Goal: Task Accomplishment & Management: Complete application form

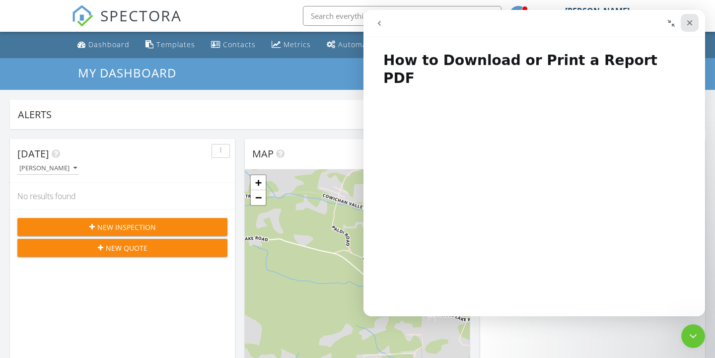
click at [694, 22] on div "Close" at bounding box center [689, 23] width 18 height 18
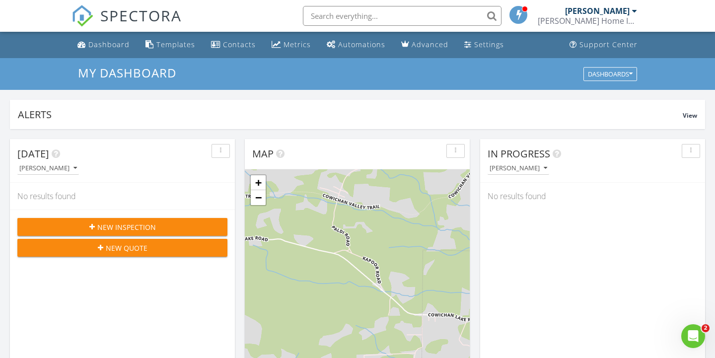
click at [181, 232] on button "New Inspection" at bounding box center [122, 227] width 210 height 18
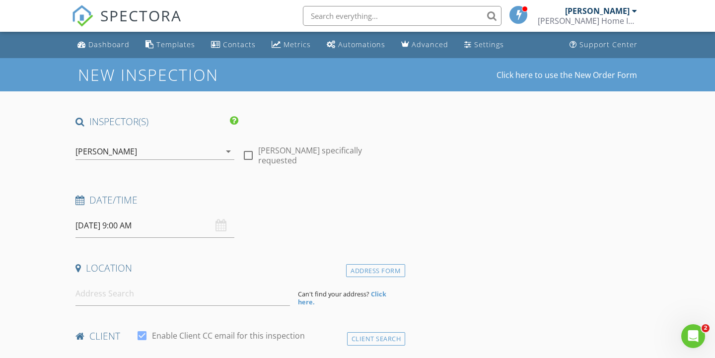
click at [252, 150] on div at bounding box center [248, 155] width 17 height 17
checkbox input "true"
click at [216, 228] on div "08/29/2025 9:00 AM" at bounding box center [154, 225] width 159 height 24
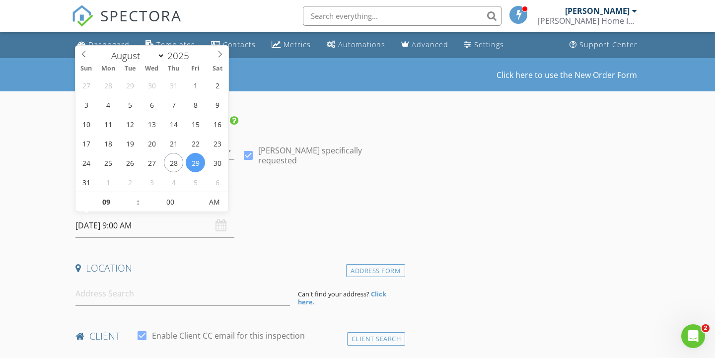
click at [105, 218] on input "08/29/2025 9:00 AM" at bounding box center [154, 225] width 159 height 24
type input "09/01/2025 9:00 AM"
select select "8"
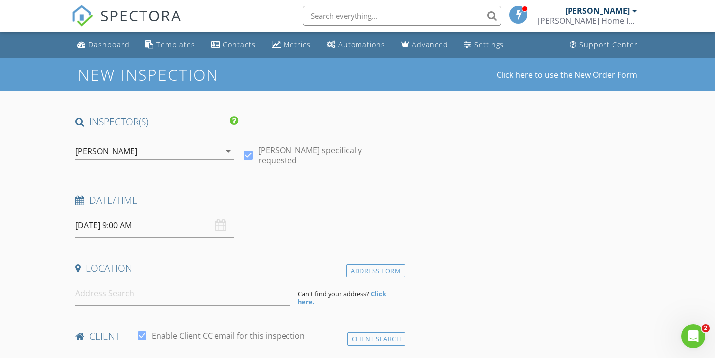
click at [192, 295] on input at bounding box center [182, 293] width 214 height 24
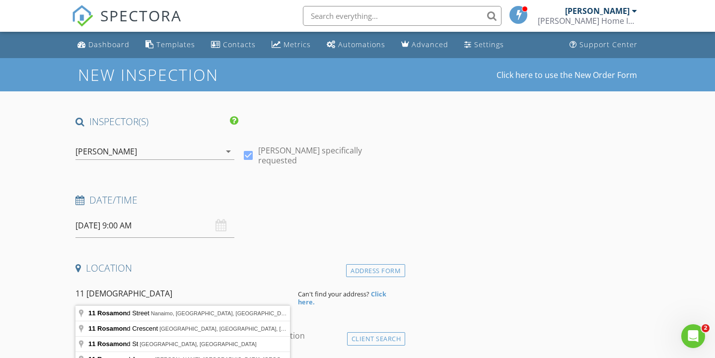
type input "11 rosamond"
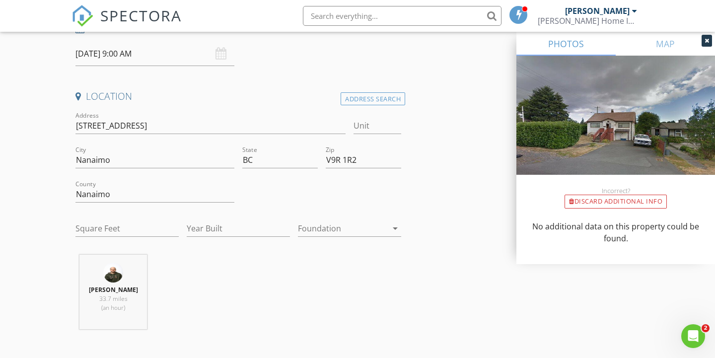
scroll to position [173, 0]
click at [211, 225] on input "Year Built" at bounding box center [238, 227] width 103 height 16
type input "1948"
click at [138, 231] on input "Square Feet" at bounding box center [126, 227] width 103 height 16
click at [338, 285] on div "Gareth Davies 33.7 miles (an hour)" at bounding box center [237, 295] width 333 height 82
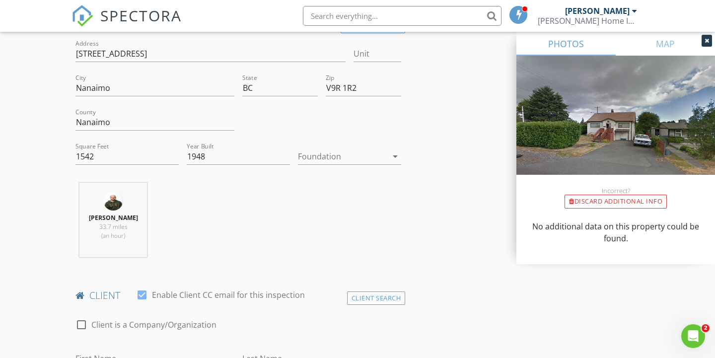
scroll to position [243, 0]
drag, startPoint x: 102, startPoint y: 156, endPoint x: 54, endPoint y: 156, distance: 48.1
type input "856"
click at [329, 219] on div "Gareth Davies 33.7 miles (an hour)" at bounding box center [237, 224] width 333 height 82
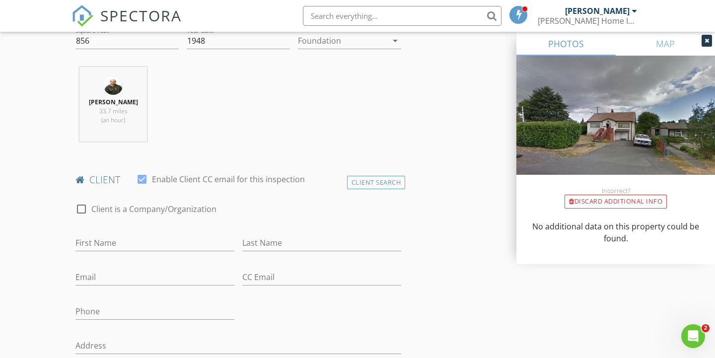
scroll to position [649, 0]
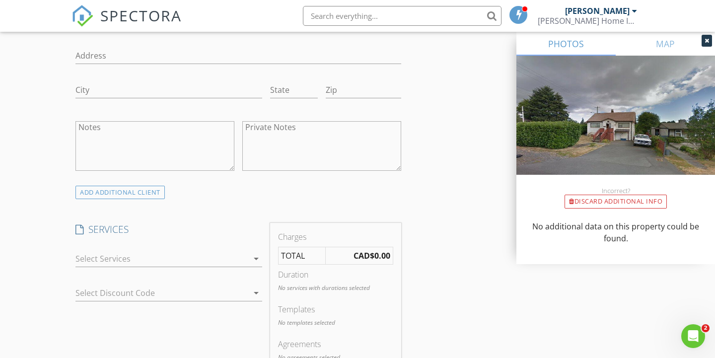
click at [256, 260] on icon "arrow_drop_down" at bounding box center [256, 259] width 12 height 12
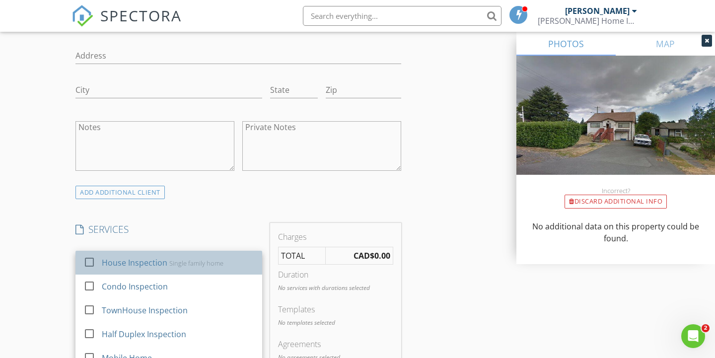
click at [218, 266] on div "Single family home" at bounding box center [196, 263] width 54 height 8
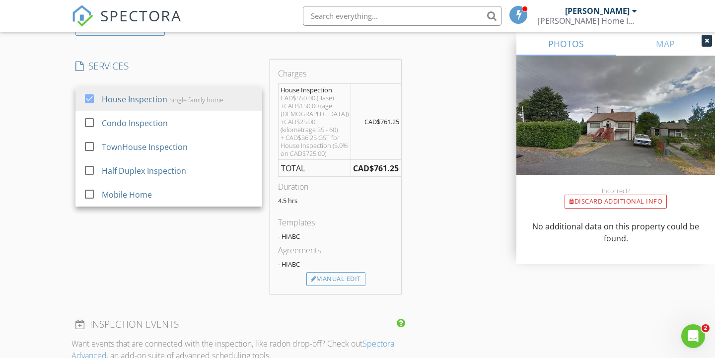
scroll to position [805, 0]
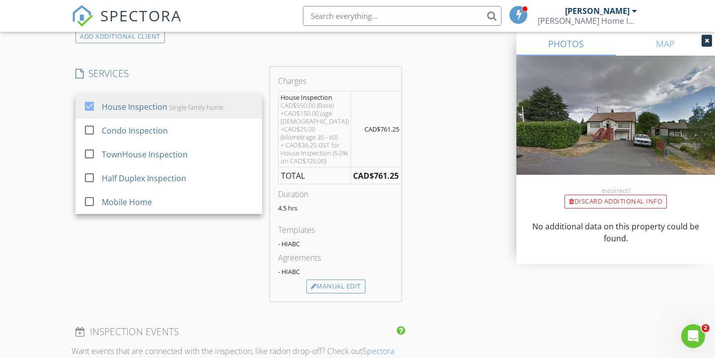
click at [261, 256] on div "SERVICES check_box House Inspection Single family home check_box_outline_blank …" at bounding box center [168, 184] width 195 height 234
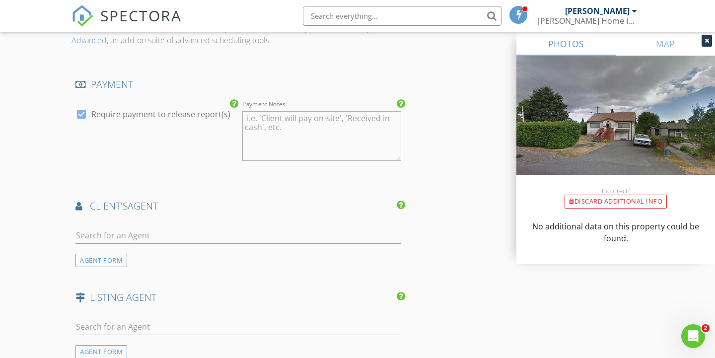
scroll to position [1125, 0]
click at [95, 269] on div "AGENT FORM" at bounding box center [101, 262] width 52 height 13
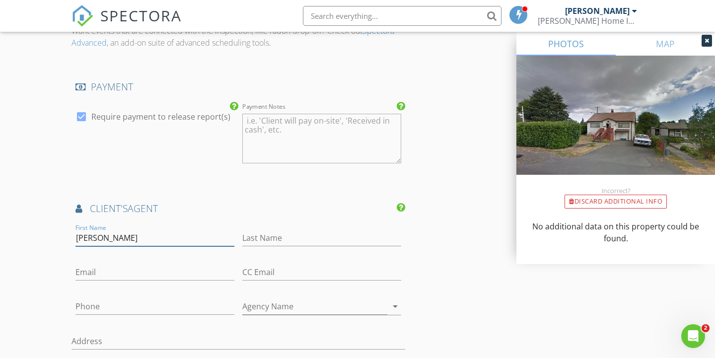
type input "Harvey"
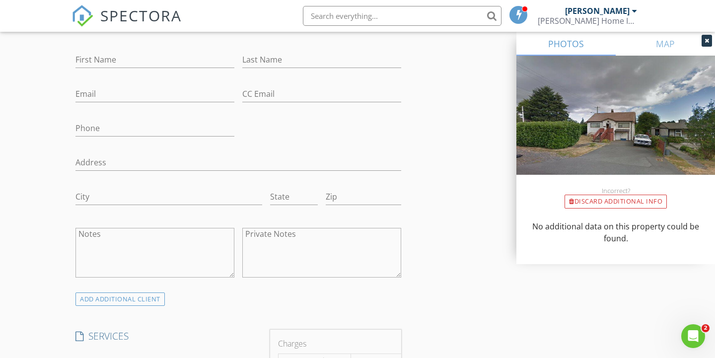
scroll to position [415, 0]
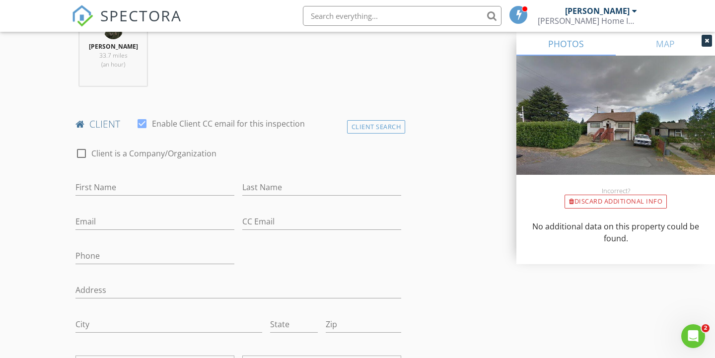
type input "Nagra"
type input "Derek"
type input "O'brien"
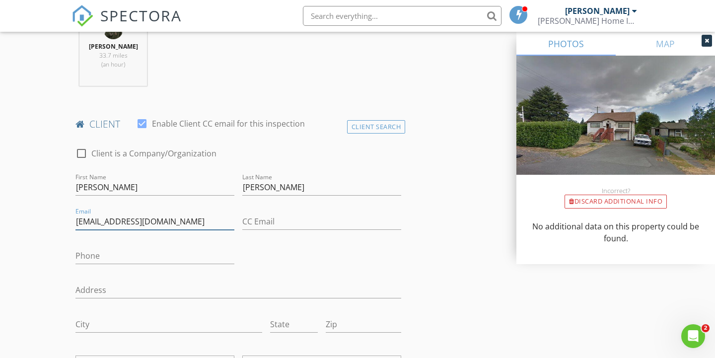
type input "notforapple@gmail.com"
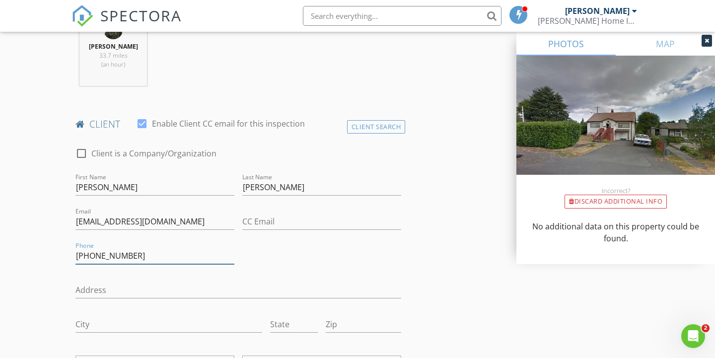
type input "250-802-2420"
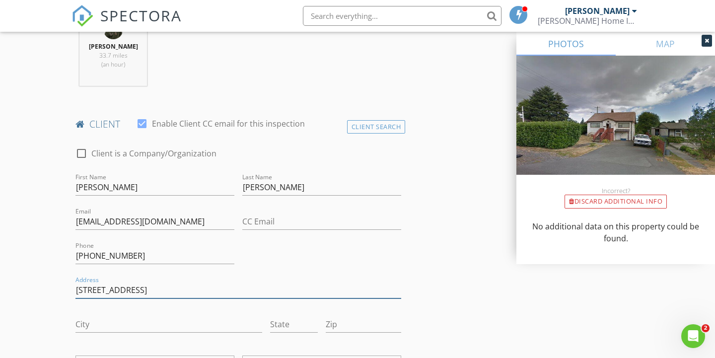
type input "1305 Waddinton Rd"
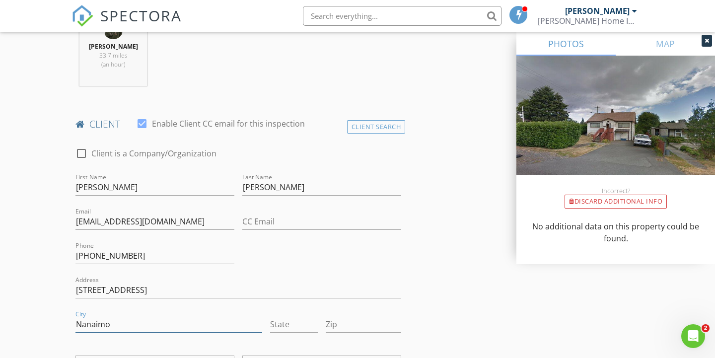
type input "Nanaimo"
click at [285, 322] on input "State" at bounding box center [294, 324] width 48 height 16
type input "BC"
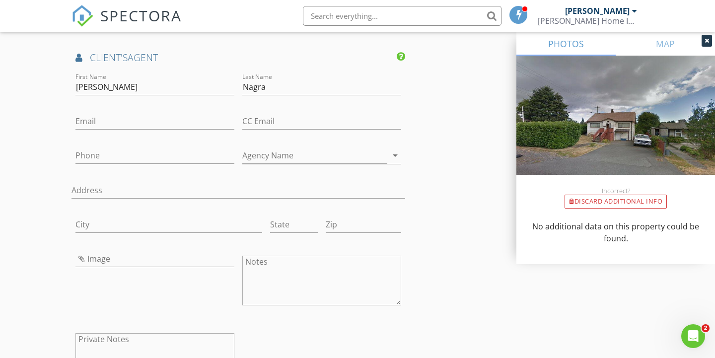
scroll to position [1266, 0]
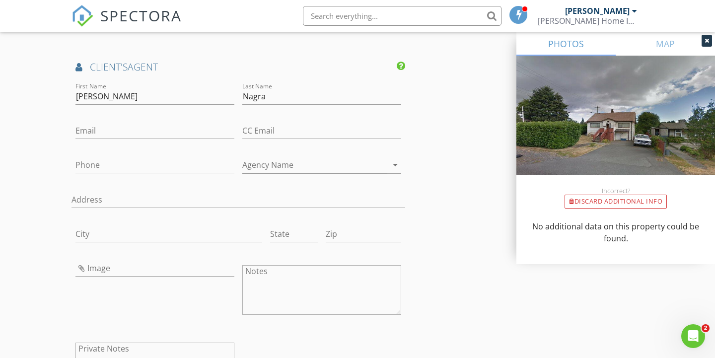
type input "V9S 4V8"
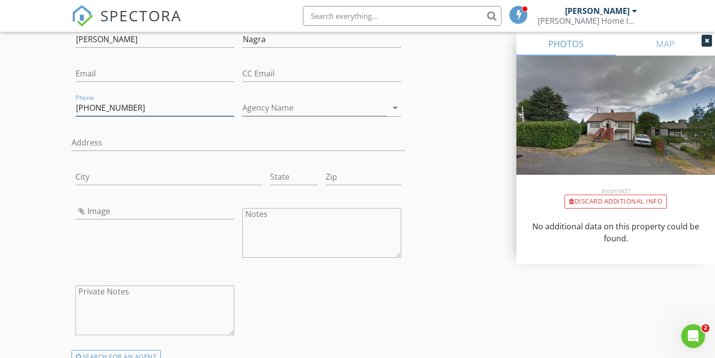
scroll to position [1323, 0]
type input "250-739-9871"
click at [395, 114] on icon "arrow_drop_down" at bounding box center [395, 108] width 12 height 12
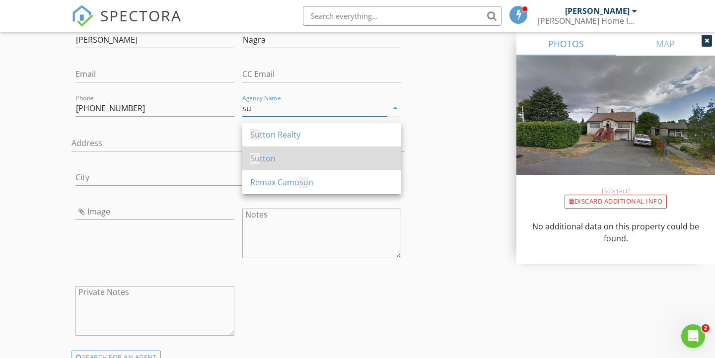
click at [320, 159] on div "Su tton" at bounding box center [321, 158] width 143 height 12
type input "Sutton"
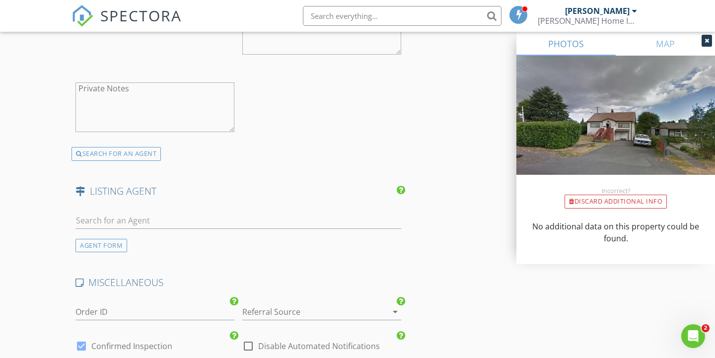
scroll to position [1528, 0]
click at [104, 246] on div "AGENT FORM" at bounding box center [101, 243] width 52 height 13
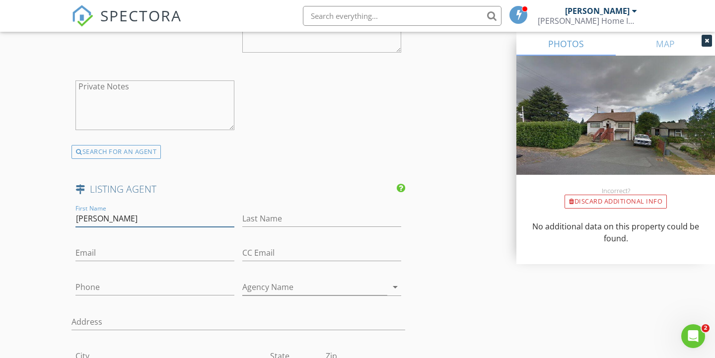
type input "Karelyn"
type input "Campbell"
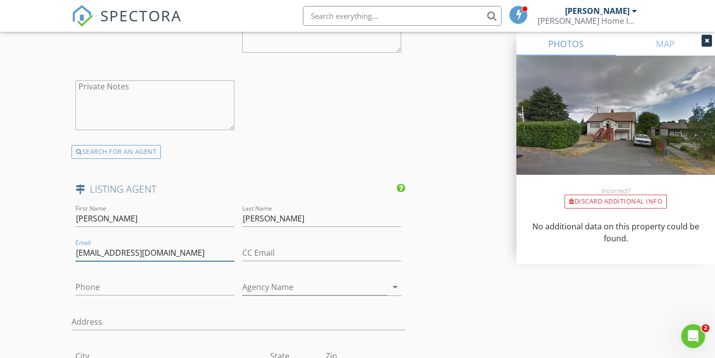
type input "mynanaimohome@gmail.com"
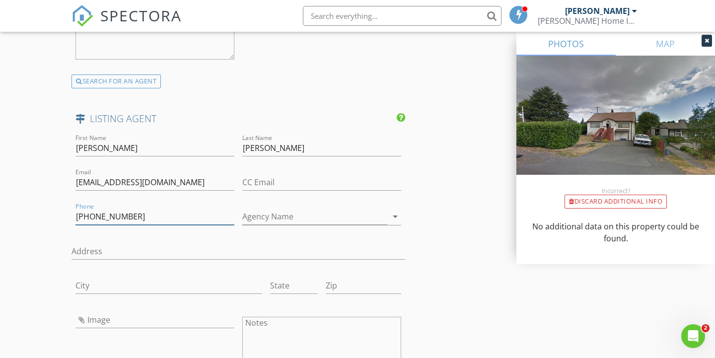
scroll to position [1698, 0]
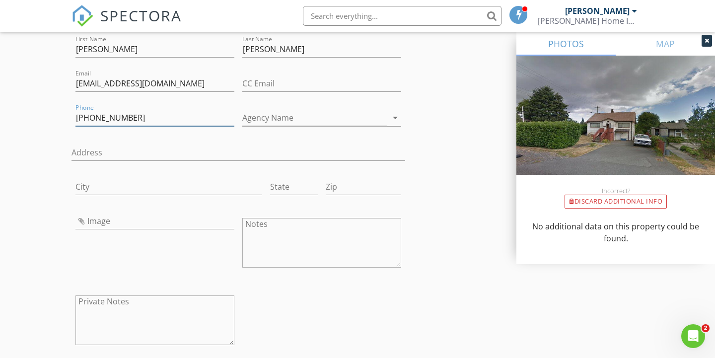
type input "250-618-8213"
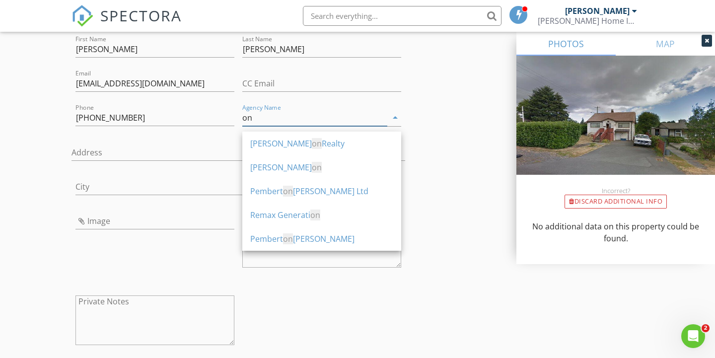
type input "o"
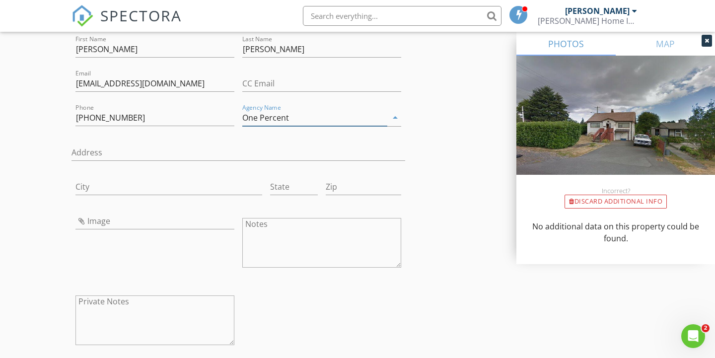
type input "One Percent"
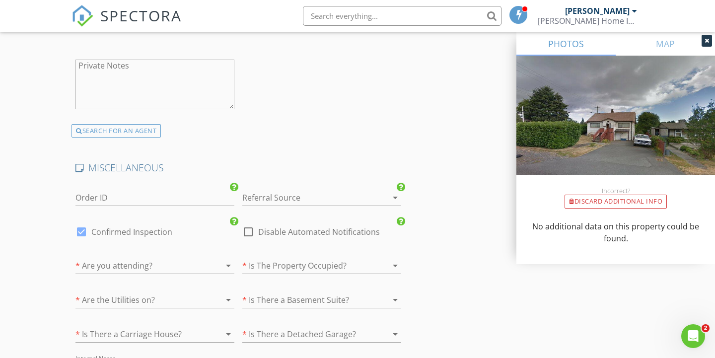
scroll to position [1949, 0]
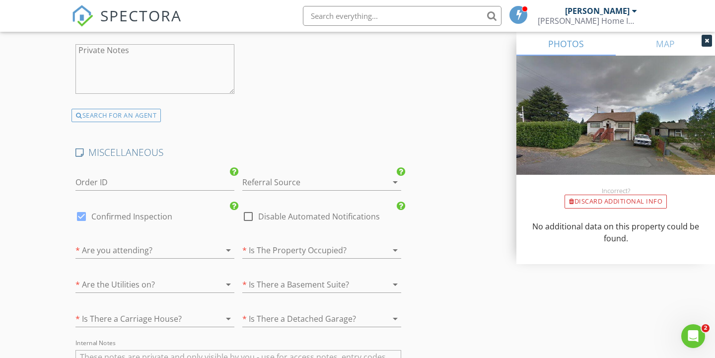
click at [393, 187] on icon "arrow_drop_down" at bounding box center [395, 182] width 12 height 12
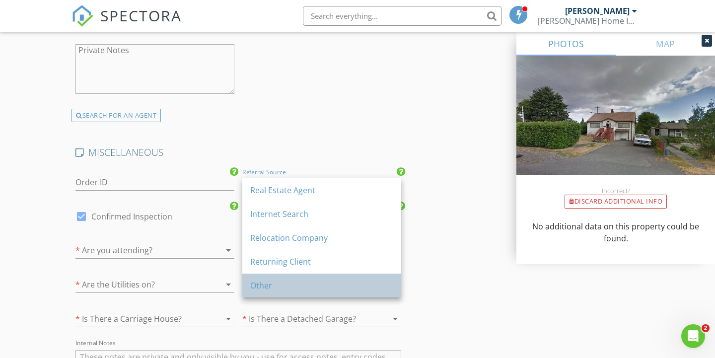
click at [342, 278] on div "Other" at bounding box center [321, 285] width 143 height 24
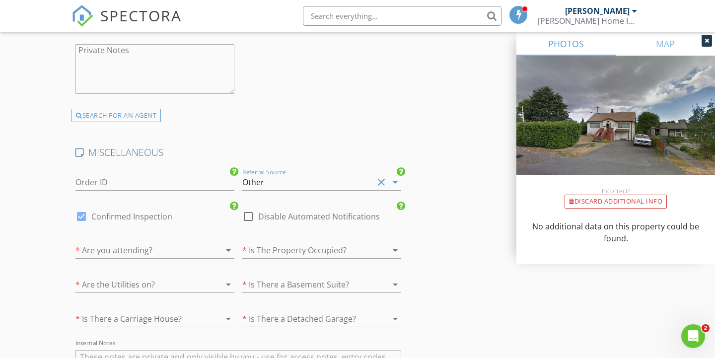
click at [208, 256] on div at bounding box center [213, 250] width 14 height 12
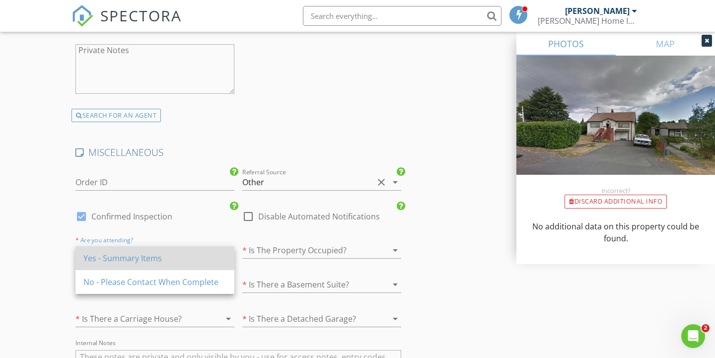
click at [189, 255] on div "Yes - Summary Items" at bounding box center [154, 258] width 143 height 12
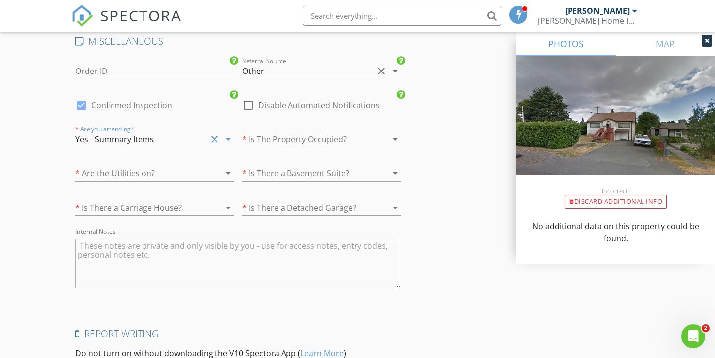
scroll to position [2058, 0]
click at [285, 148] on div at bounding box center [307, 140] width 131 height 16
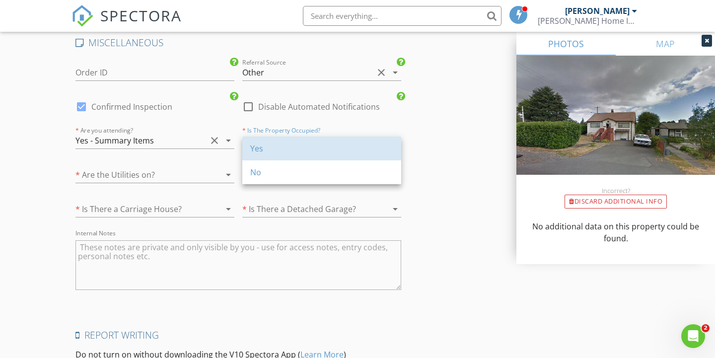
click at [285, 148] on div "Yes" at bounding box center [321, 148] width 143 height 12
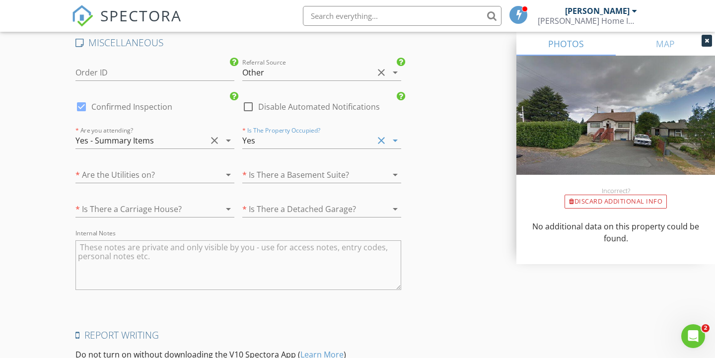
click at [196, 178] on div at bounding box center [140, 175] width 131 height 16
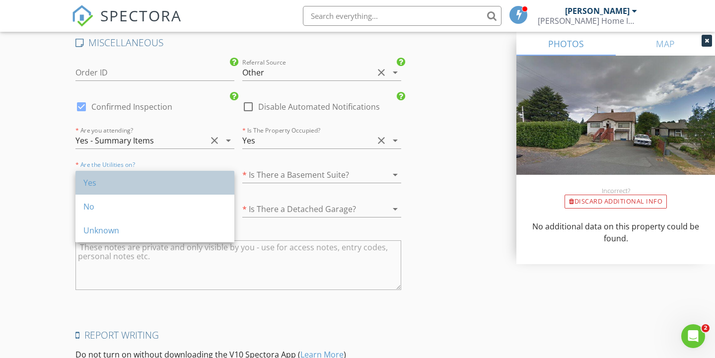
click at [194, 190] on div "Yes" at bounding box center [154, 183] width 143 height 24
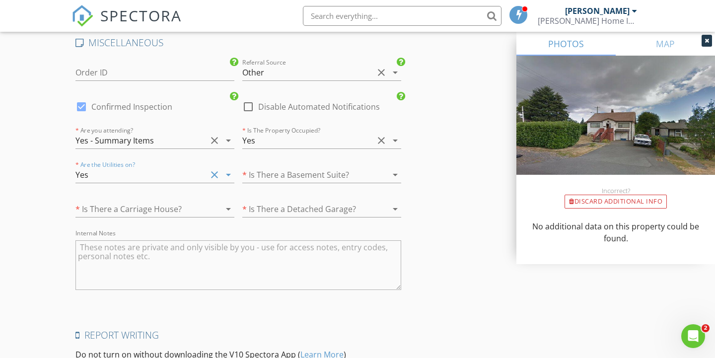
click at [194, 214] on div at bounding box center [140, 209] width 131 height 16
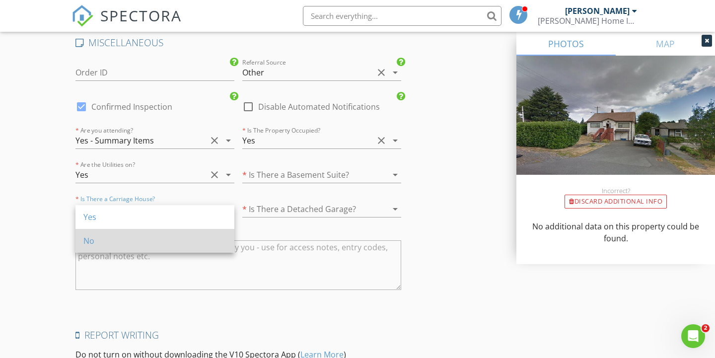
click at [187, 235] on div "No" at bounding box center [154, 241] width 143 height 12
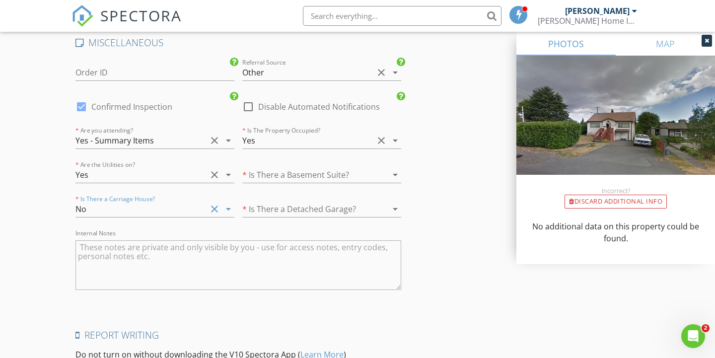
click at [283, 178] on div at bounding box center [307, 175] width 131 height 16
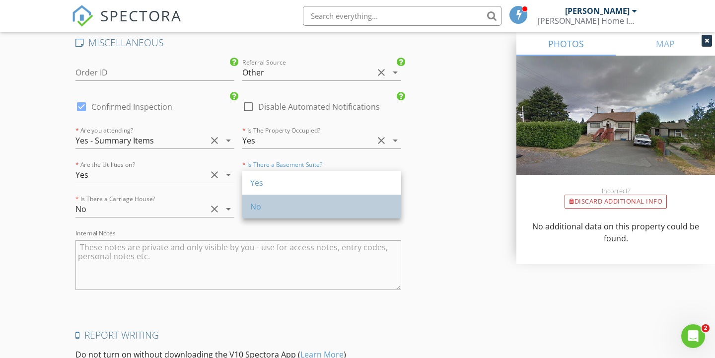
click at [282, 212] on div "No" at bounding box center [321, 206] width 143 height 12
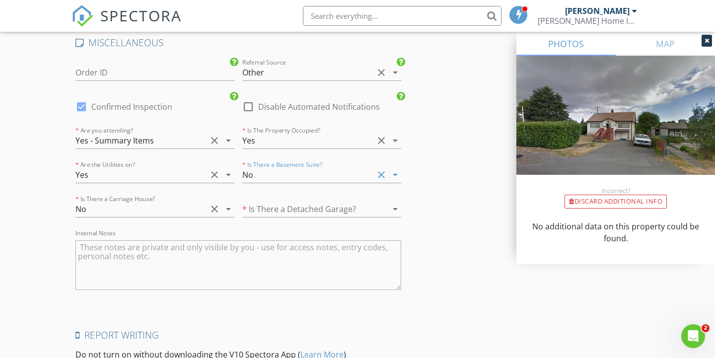
click at [282, 212] on div at bounding box center [307, 209] width 131 height 16
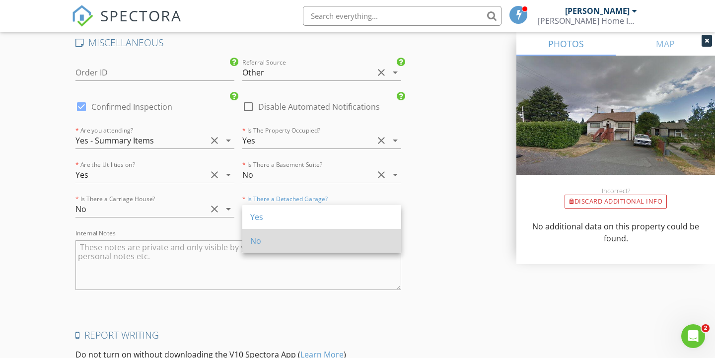
click at [267, 241] on div "No" at bounding box center [321, 241] width 143 height 12
